Goal: Use online tool/utility: Utilize a website feature to perform a specific function

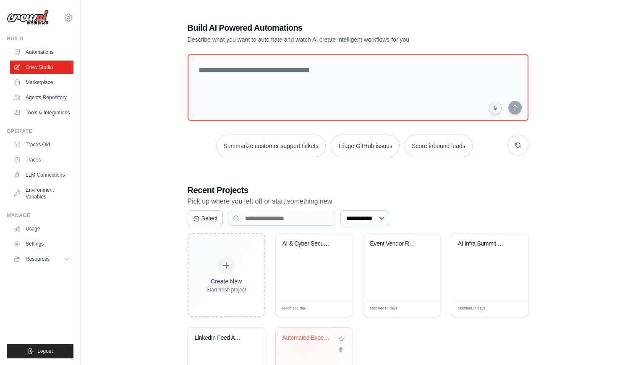
click at [304, 341] on div "Automated Expense Reporting & Recei..." at bounding box center [308, 339] width 51 height 11
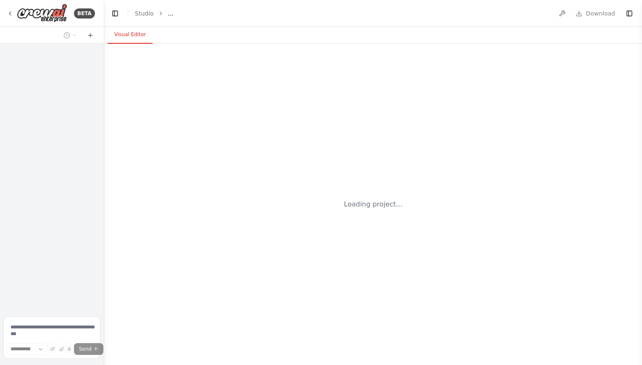
select select "****"
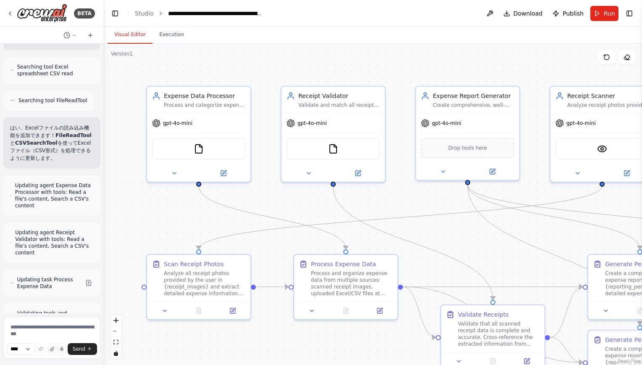
scroll to position [4716, 0]
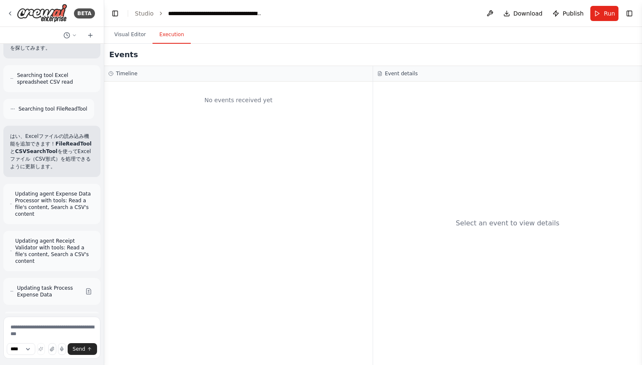
click at [168, 31] on button "Execution" at bounding box center [171, 35] width 38 height 18
click at [139, 34] on button "Visual Editor" at bounding box center [130, 35] width 45 height 18
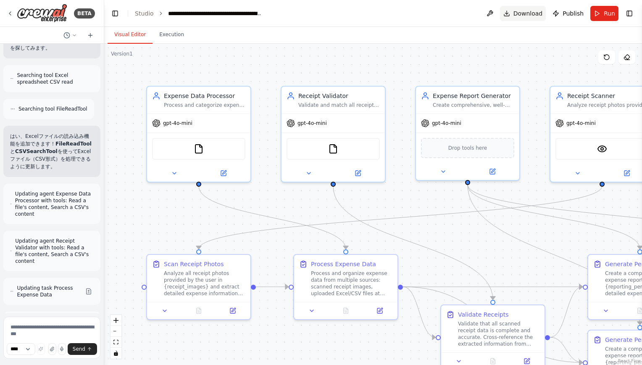
click at [515, 20] on button "Download" at bounding box center [523, 13] width 46 height 15
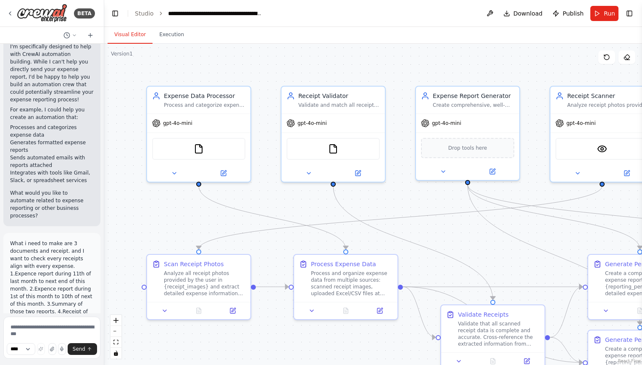
scroll to position [0, 0]
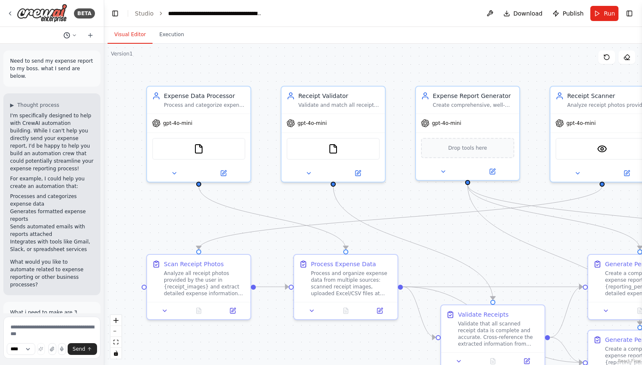
click at [69, 36] on circle at bounding box center [66, 34] width 5 height 5
click at [66, 52] on span "これは自分でEXCELを添付してそのファイルを見るようになっていますか？" at bounding box center [47, 52] width 76 height 7
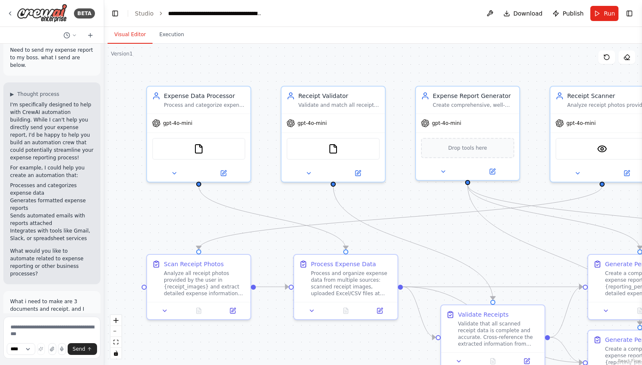
scroll to position [11, 0]
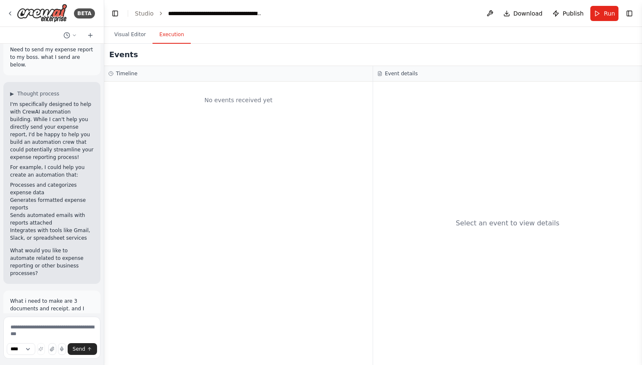
click at [176, 41] on button "Execution" at bounding box center [171, 35] width 38 height 18
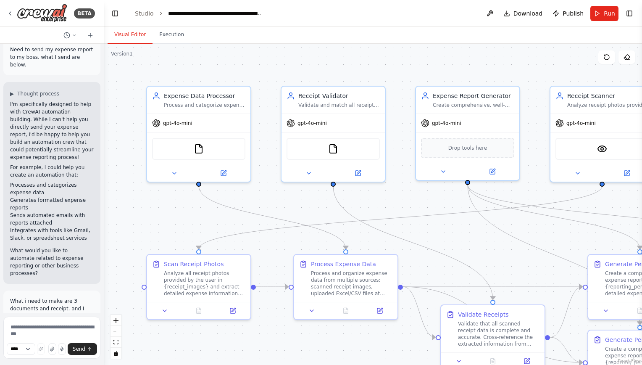
click at [128, 35] on button "Visual Editor" at bounding box center [130, 35] width 45 height 18
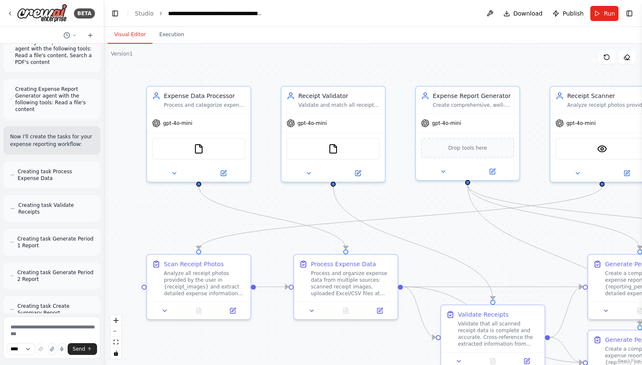
scroll to position [996, 0]
